Goal: Find contact information: Find contact information

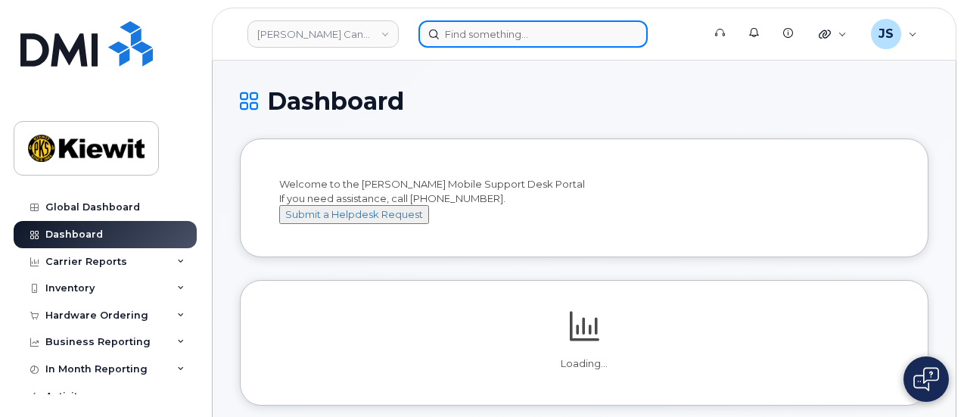
click at [456, 40] on input at bounding box center [532, 33] width 229 height 27
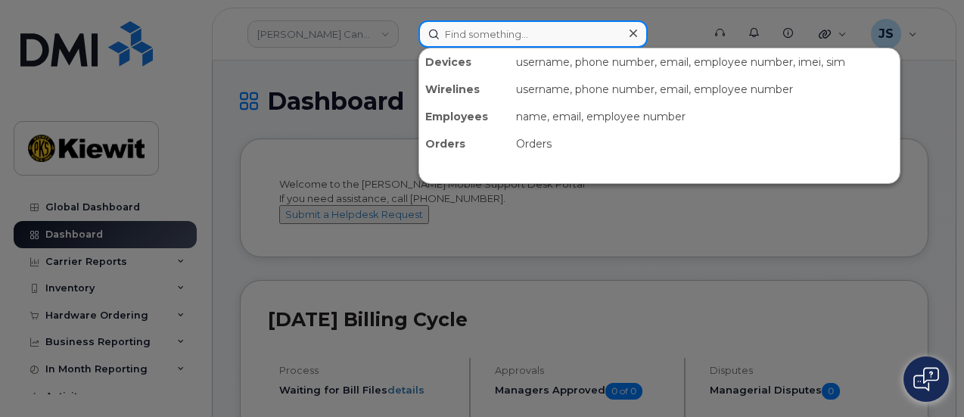
paste input "204797"
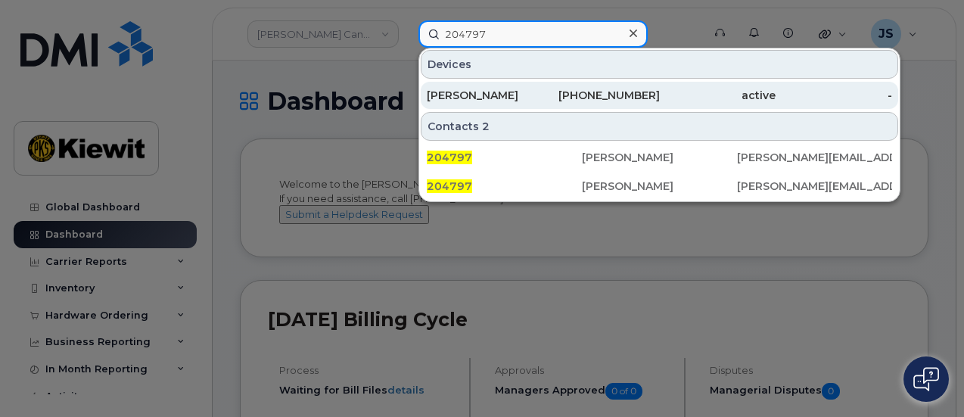
type input "204797"
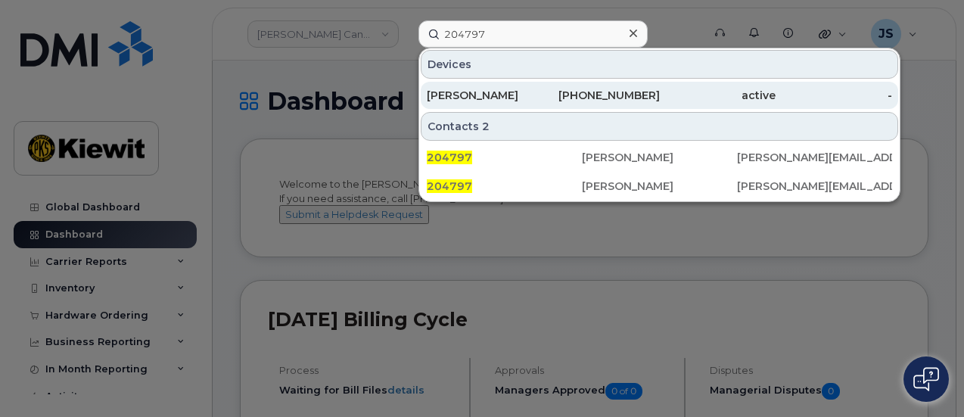
click at [651, 97] on div "[PHONE_NUMBER]" at bounding box center [601, 95] width 117 height 15
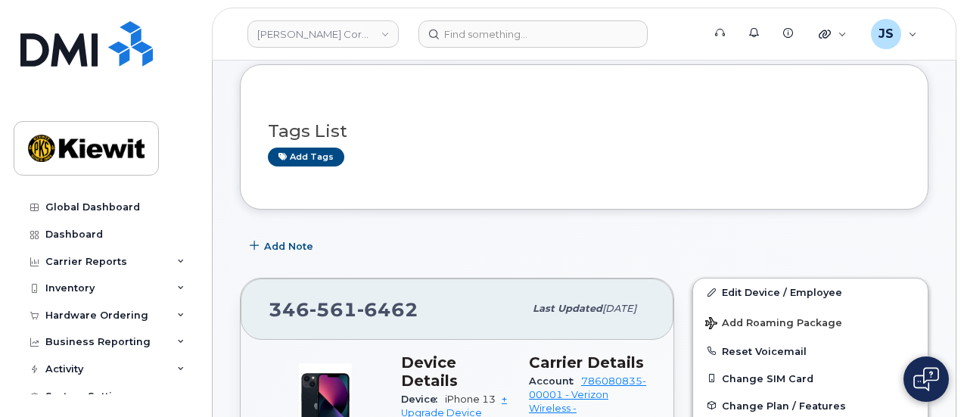
scroll to position [151, 0]
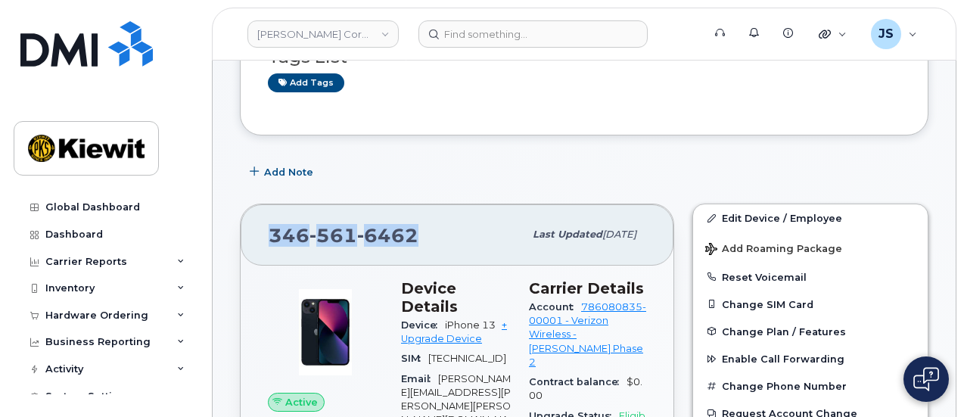
drag, startPoint x: 415, startPoint y: 217, endPoint x: 267, endPoint y: 221, distance: 148.4
click at [267, 221] on div "346 561 6462 Last updated Jul 31, 2025" at bounding box center [457, 234] width 433 height 61
copy span "346 561 6462"
drag, startPoint x: 489, startPoint y: 306, endPoint x: 445, endPoint y: 304, distance: 43.9
click at [445, 319] on span "iPhone 13" at bounding box center [470, 324] width 51 height 11
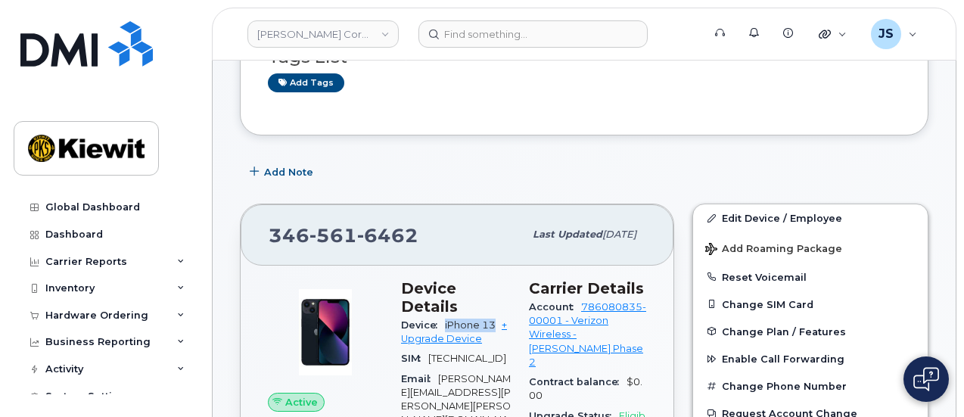
copy span "iPhone 13"
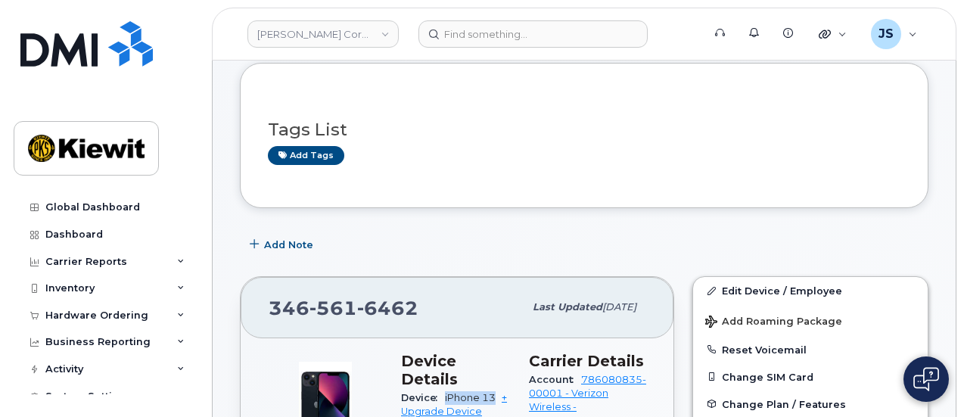
scroll to position [0, 0]
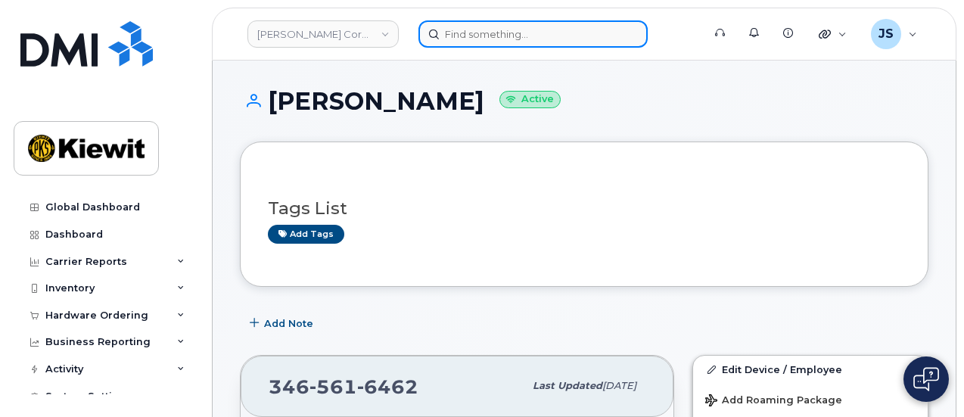
click at [480, 42] on input at bounding box center [532, 33] width 229 height 27
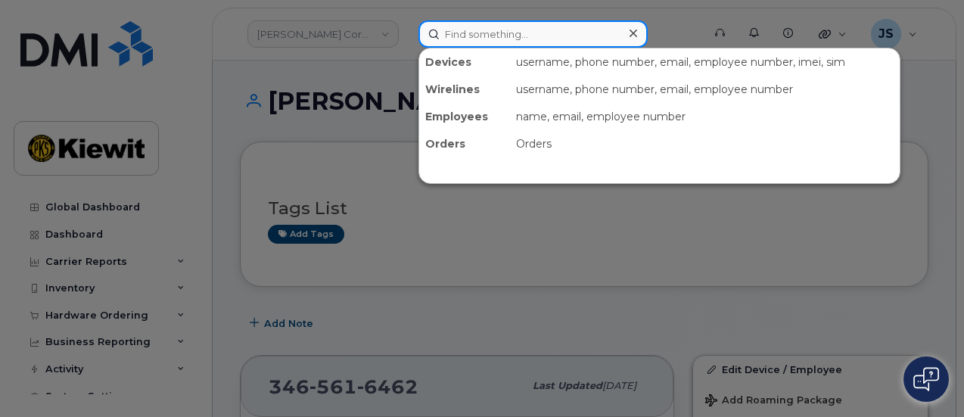
paste input "580696"
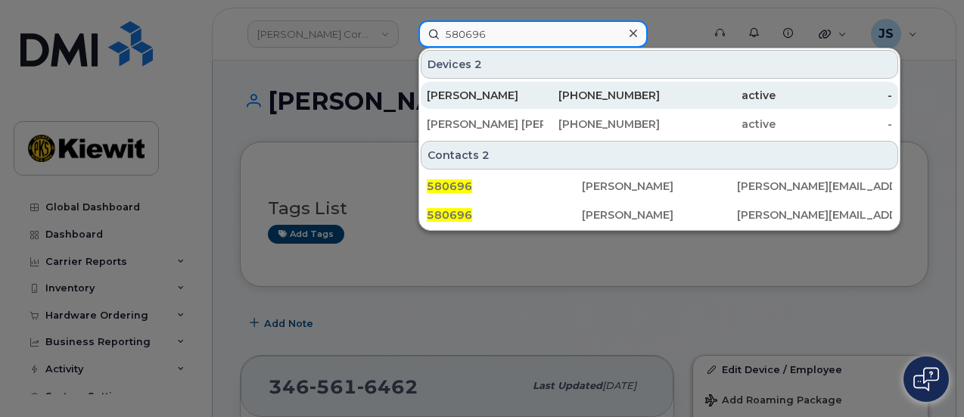
type input "580696"
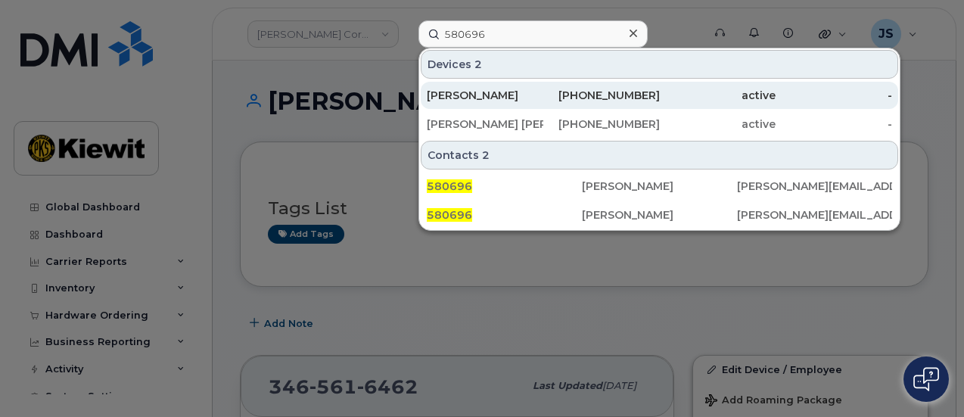
click at [609, 88] on div "720-703-3769" at bounding box center [601, 95] width 117 height 15
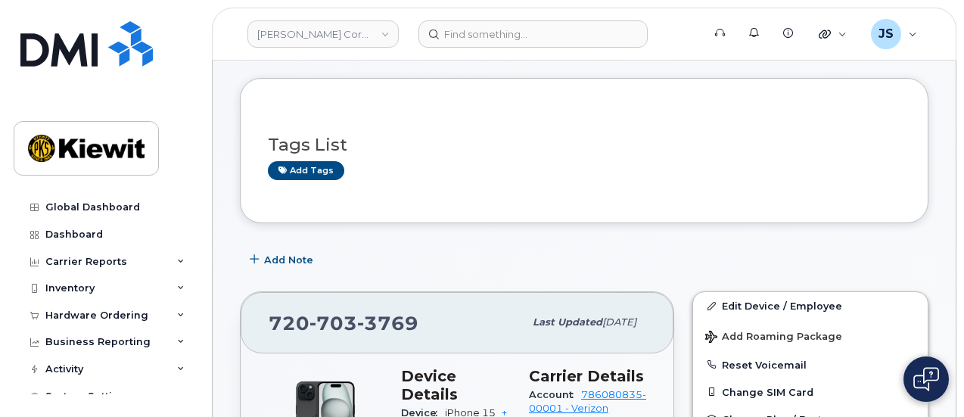
scroll to position [151, 0]
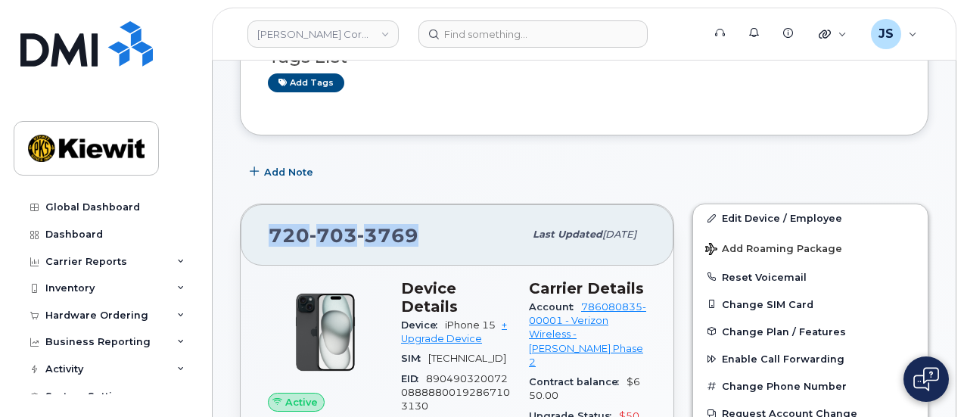
drag, startPoint x: 445, startPoint y: 226, endPoint x: 270, endPoint y: 229, distance: 174.8
click at [270, 229] on div "720 703 3769" at bounding box center [396, 235] width 255 height 32
copy span "720 703 3769"
drag, startPoint x: 496, startPoint y: 299, endPoint x: 439, endPoint y: 304, distance: 57.8
click at [439, 316] on div "Device iPhone 15 + Upgrade Device" at bounding box center [456, 333] width 110 height 34
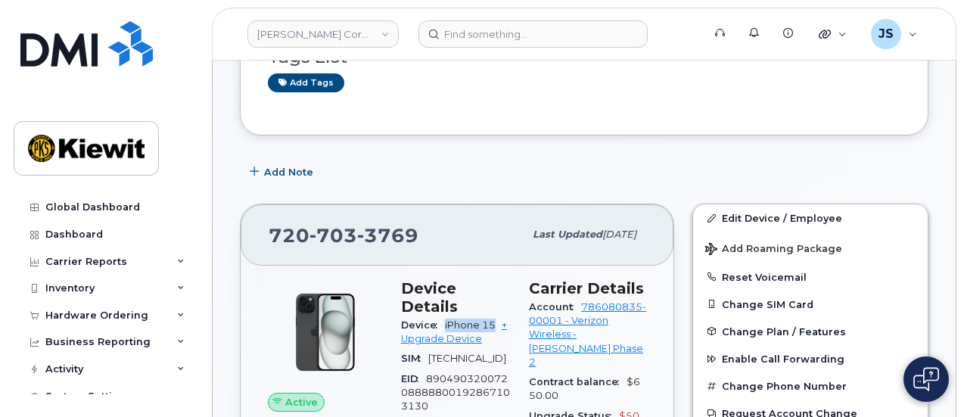
copy span "iPhone 15"
drag, startPoint x: 424, startPoint y: 231, endPoint x: 269, endPoint y: 235, distance: 155.2
click at [269, 234] on div "720 703 3769" at bounding box center [396, 235] width 255 height 32
copy span "720 703 3769"
click at [636, 176] on div "Add Note" at bounding box center [584, 171] width 689 height 27
